Goal: Information Seeking & Learning: Learn about a topic

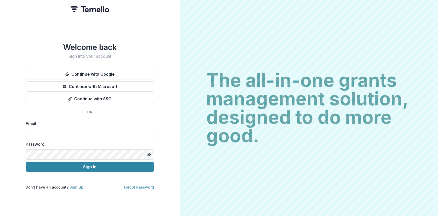
click at [36, 133] on input at bounding box center [90, 134] width 128 height 10
type input "**********"
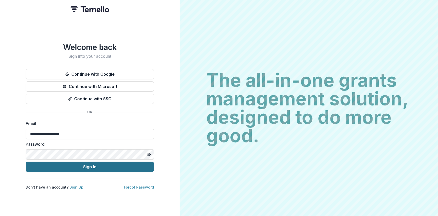
click at [90, 166] on button "Sign In" at bounding box center [90, 167] width 128 height 10
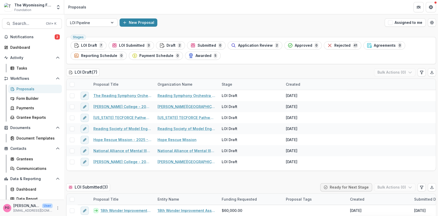
scroll to position [76, 0]
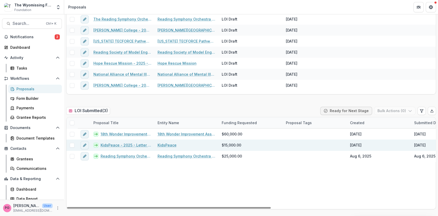
click at [111, 145] on link "KidsPeace - 2025 - Letter of Intent" at bounding box center [126, 144] width 51 height 5
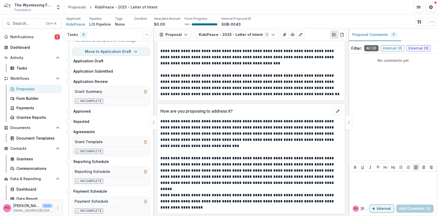
scroll to position [366, 0]
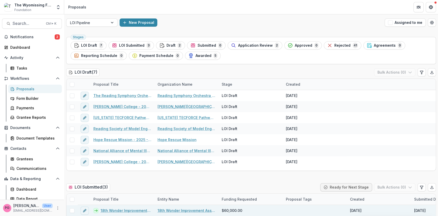
click at [126, 209] on link "18th Wonder Improvement Association - 2025 - Letter of Intent" at bounding box center [126, 210] width 51 height 5
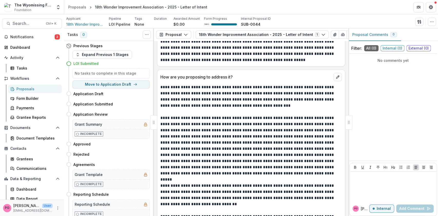
scroll to position [453, 0]
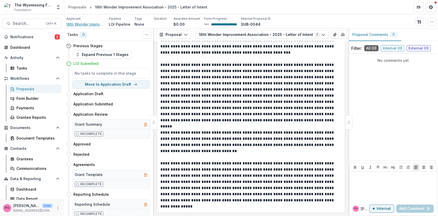
click at [76, 22] on span "18th Wonder Improvement Association" at bounding box center [85, 24] width 39 height 5
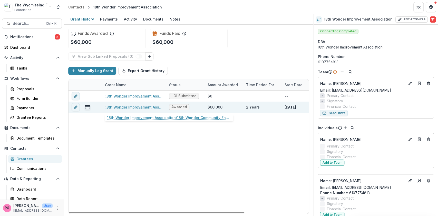
click at [133, 106] on link "18th Wonder Improvement Association/18th Wonder Community Engagement and Progra…" at bounding box center [134, 106] width 58 height 5
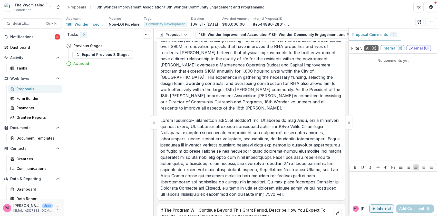
scroll to position [1953, 0]
